Goal: Use online tool/utility: Utilize a website feature to perform a specific function

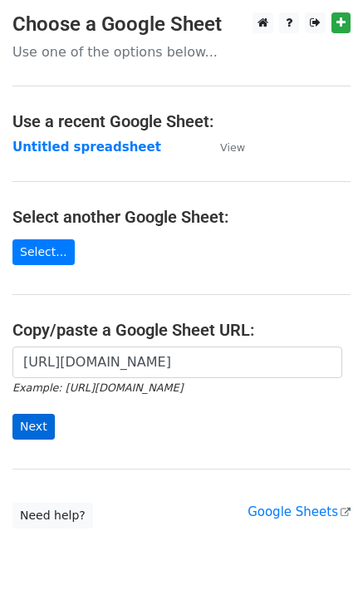
type input "[URL][DOMAIN_NAME]"
click at [35, 419] on input "Next" at bounding box center [33, 427] width 42 height 26
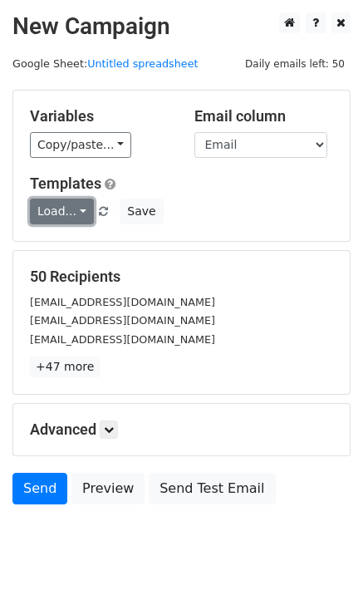
click at [55, 204] on link "Load..." at bounding box center [62, 211] width 64 height 26
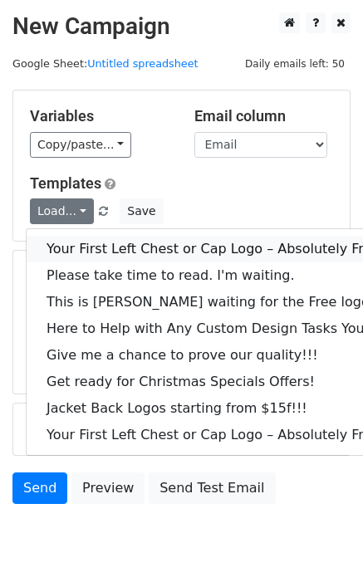
click at [63, 239] on link "Your First Left Chest or Cap Logo – Absolutely Free" at bounding box center [225, 249] width 396 height 27
